Goal: Information Seeking & Learning: Find specific fact

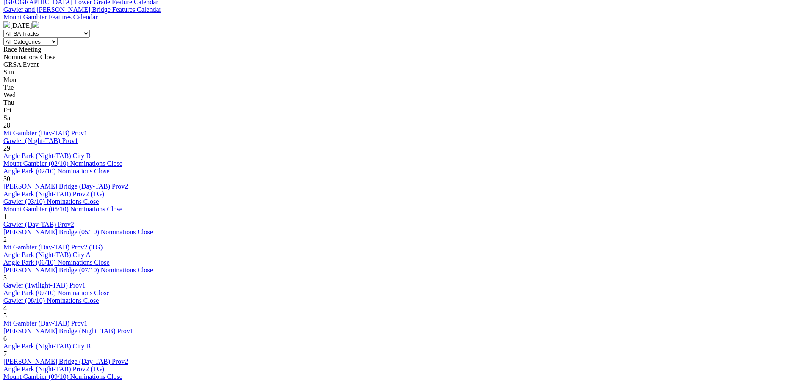
scroll to position [339, 0]
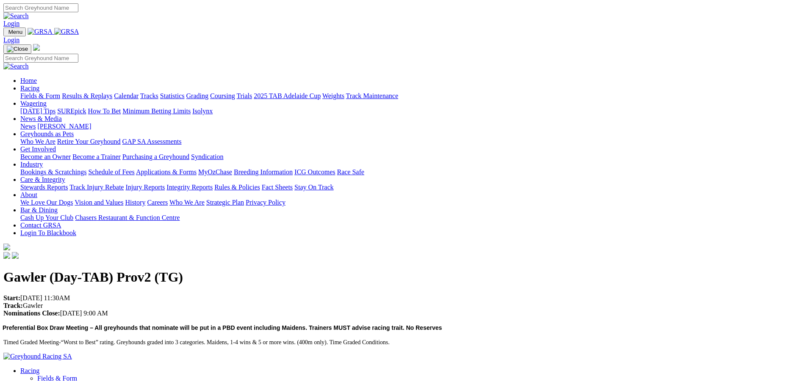
click at [39, 85] on link "Racing" at bounding box center [29, 88] width 19 height 7
click at [138, 92] on link "Calendar" at bounding box center [126, 95] width 25 height 7
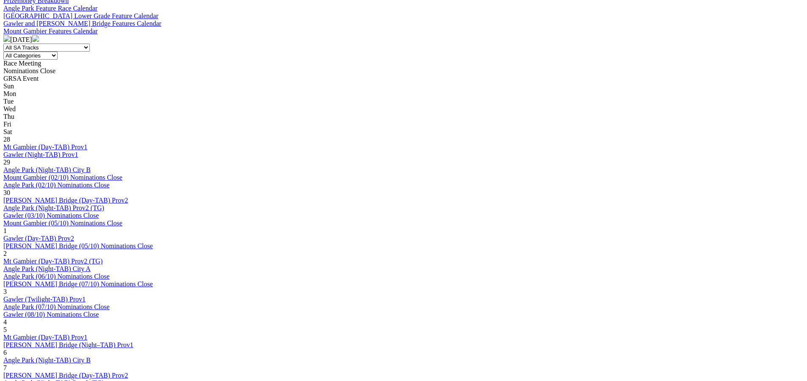
scroll to position [339, 0]
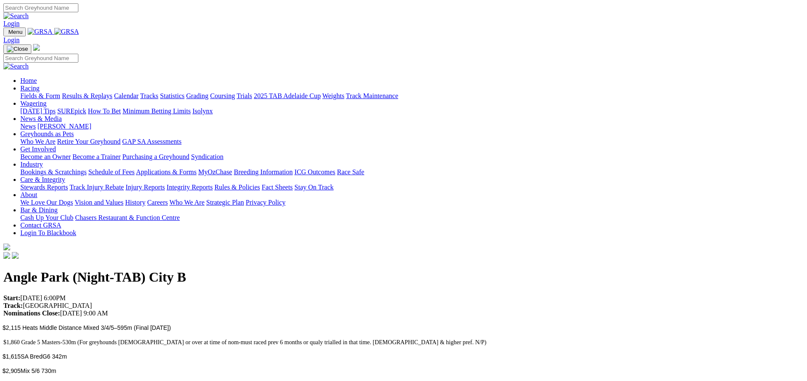
click at [39, 85] on link "Racing" at bounding box center [29, 88] width 19 height 7
click at [112, 92] on link "Results & Replays" at bounding box center [87, 95] width 50 height 7
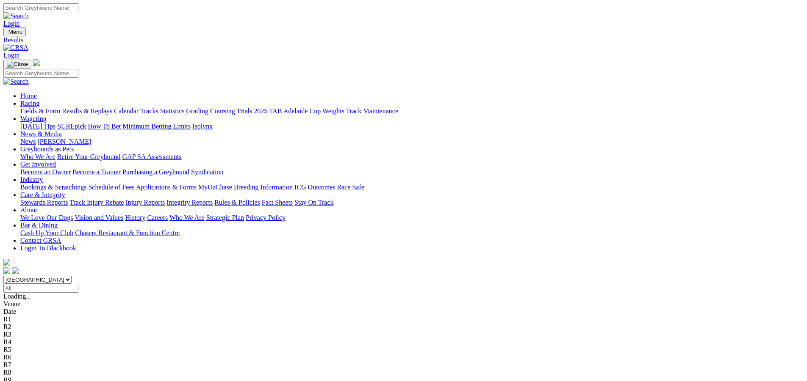
click at [78, 6] on input "Search" at bounding box center [40, 7] width 75 height 9
type input "imperial sash"
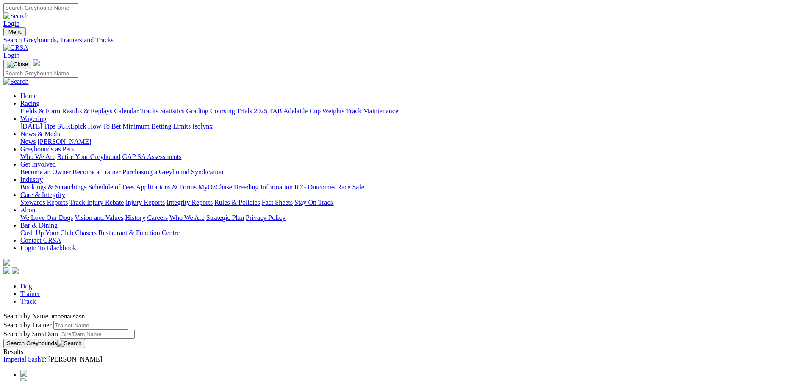
click at [41, 356] on link "Imperial Sash" at bounding box center [21, 359] width 37 height 7
